Goal: Task Accomplishment & Management: Use online tool/utility

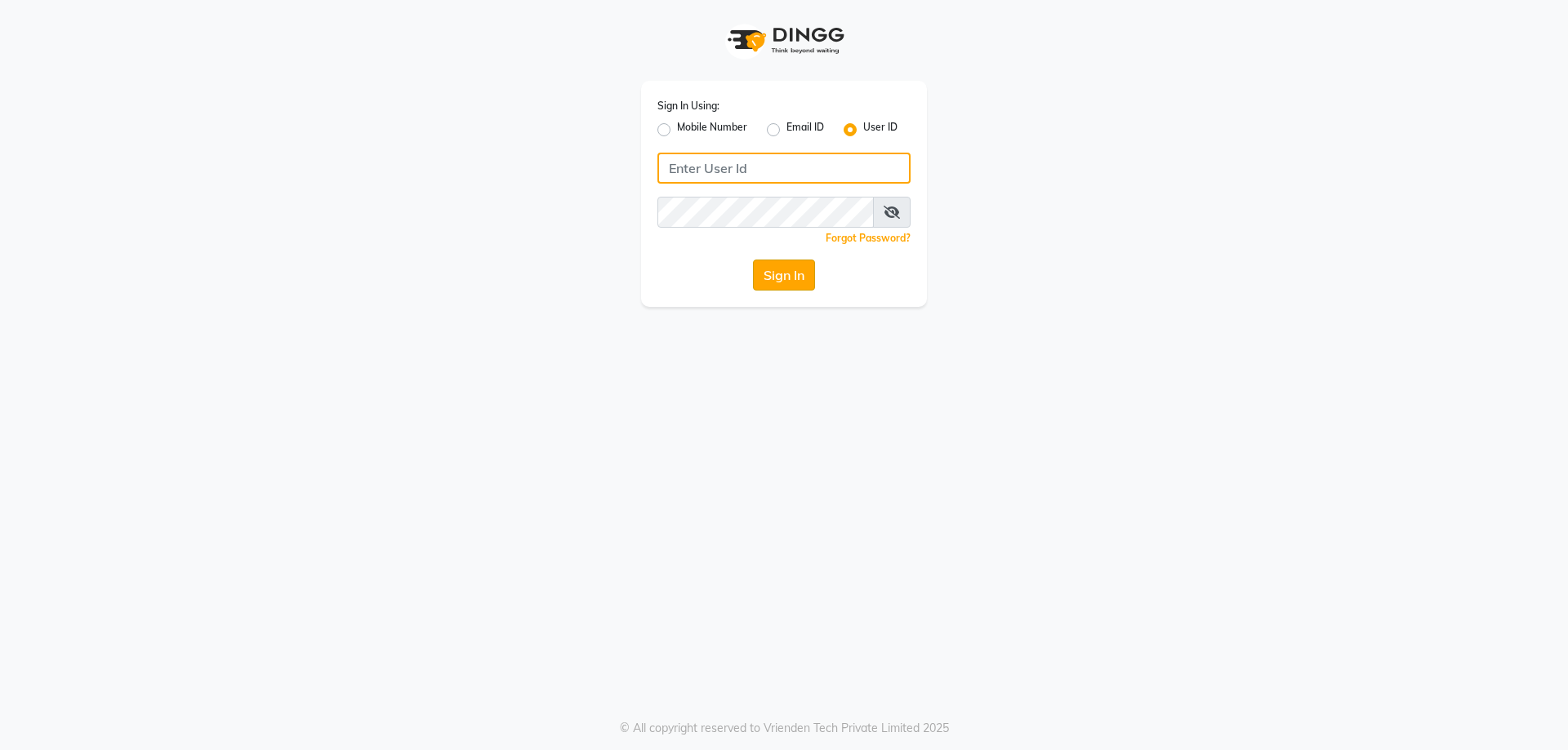
type input "NHANS"
click at [769, 262] on button "Sign In" at bounding box center [784, 275] width 63 height 31
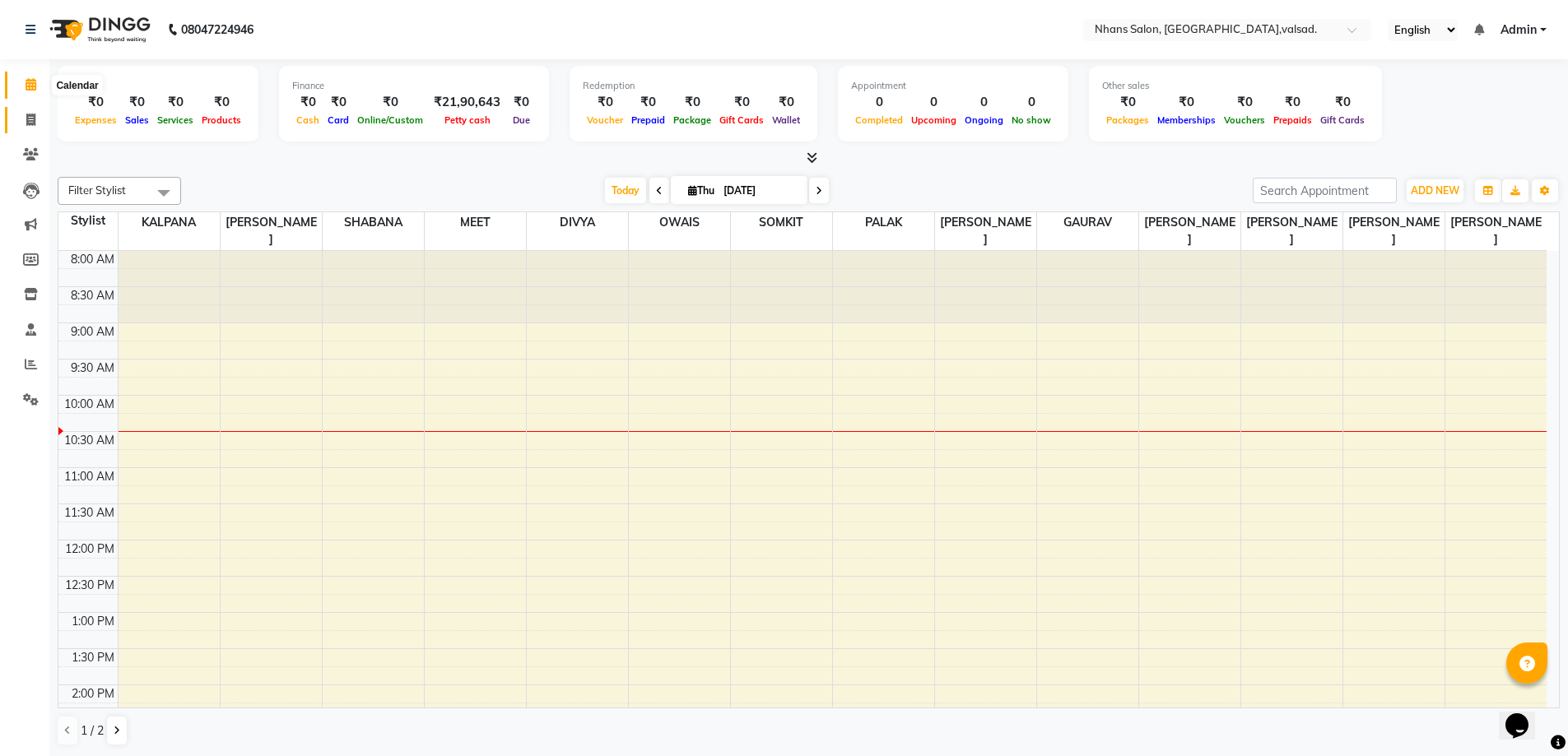
click at [29, 115] on icon at bounding box center [30, 119] width 9 height 13
select select "service"
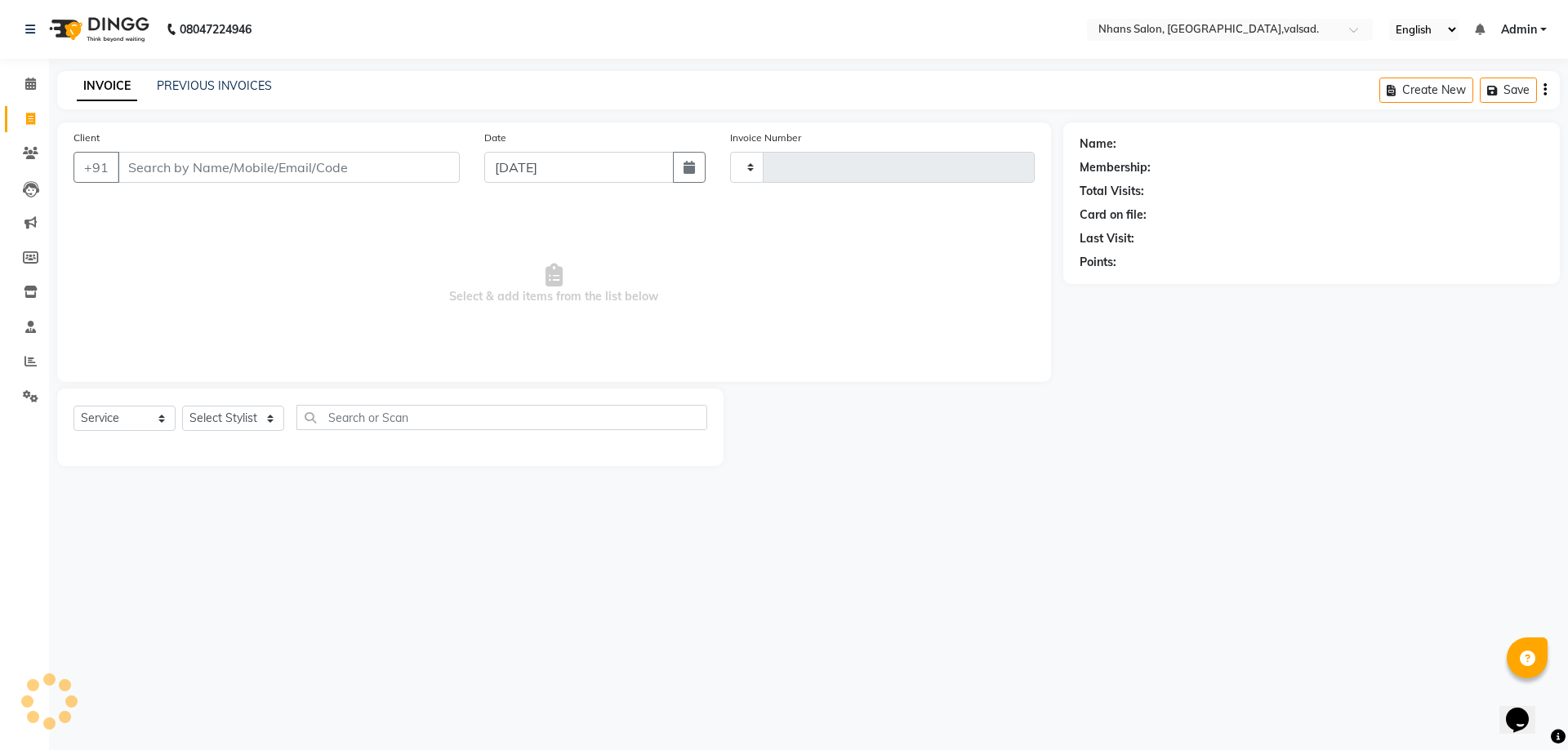
type input "3677"
select select "3706"
